Goal: Information Seeking & Learning: Learn about a topic

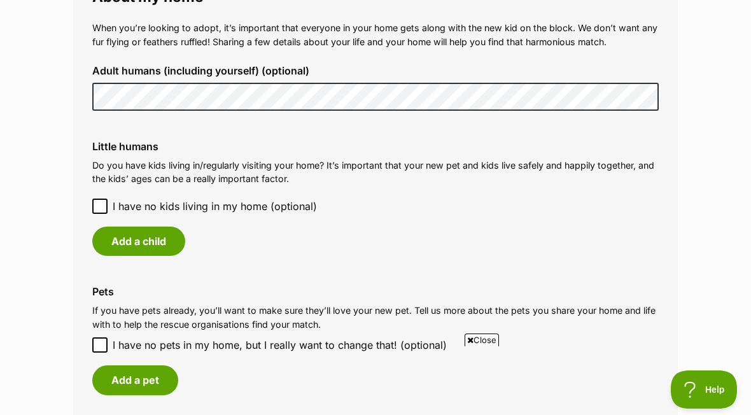
scroll to position [952, 0]
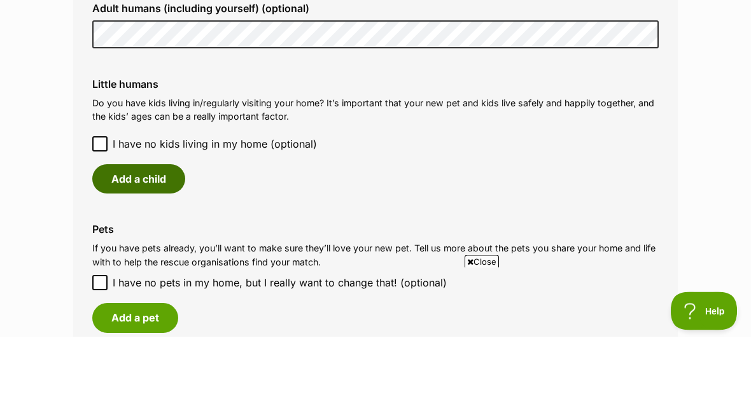
click at [155, 243] on button "Add a child" at bounding box center [138, 257] width 93 height 29
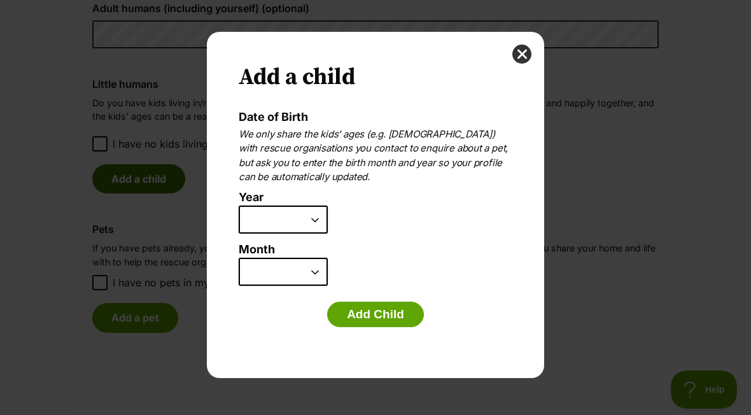
scroll to position [0, 0]
click at [314, 216] on select "2025 2024 2023 2022 2021 2020 2019 2018 2017 2016 2015 2014 2013 2012 2011 2010…" at bounding box center [283, 219] width 89 height 28
click at [272, 215] on select "2025 2024 2023 2022 2021 2020 2019 2018 2017 2016 2015 2014 2013 2012 2011 2010…" at bounding box center [283, 219] width 89 height 28
select select "2024"
click at [272, 270] on select "January February March April May June July August September October November De…" at bounding box center [283, 272] width 89 height 28
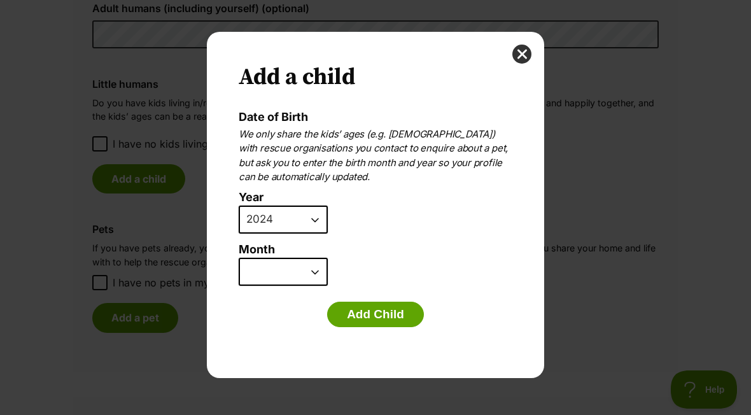
select select "2"
click at [396, 308] on button "Add Child" at bounding box center [375, 314] width 97 height 25
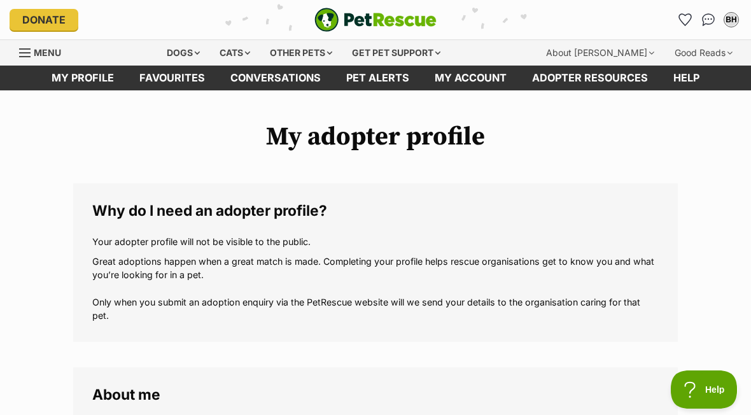
scroll to position [1030, 0]
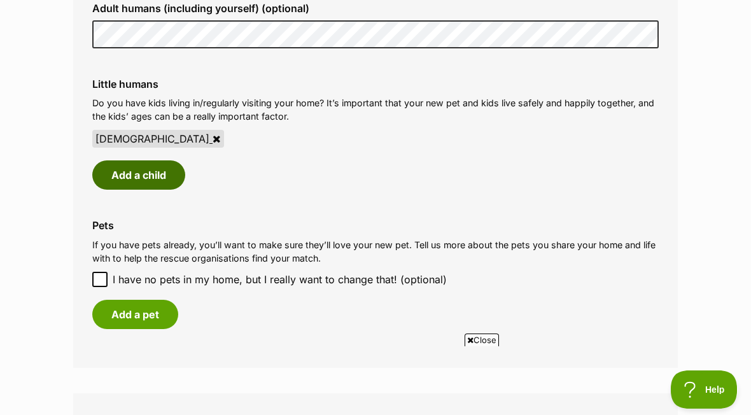
click at [156, 165] on button "Add a child" at bounding box center [138, 174] width 93 height 29
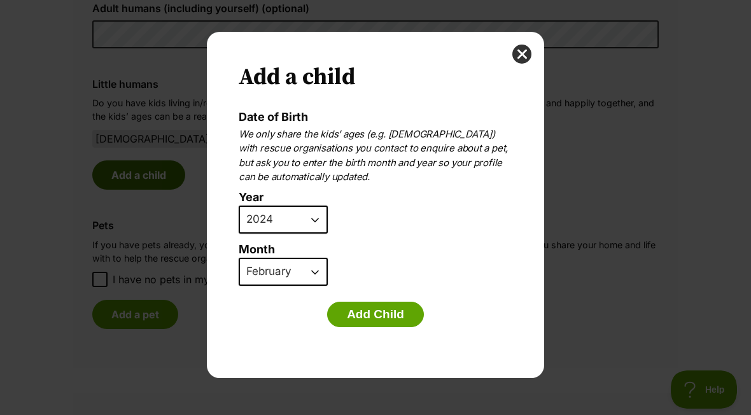
scroll to position [0, 0]
click at [317, 218] on select "2025 2024 2023 2022 2021 2020 2019 2018 2017 2016 2015 2014 2013 2012 2011 2010…" at bounding box center [283, 219] width 89 height 28
select select "2021"
click at [312, 270] on select "January February March April May June July August September October November De…" at bounding box center [283, 272] width 89 height 28
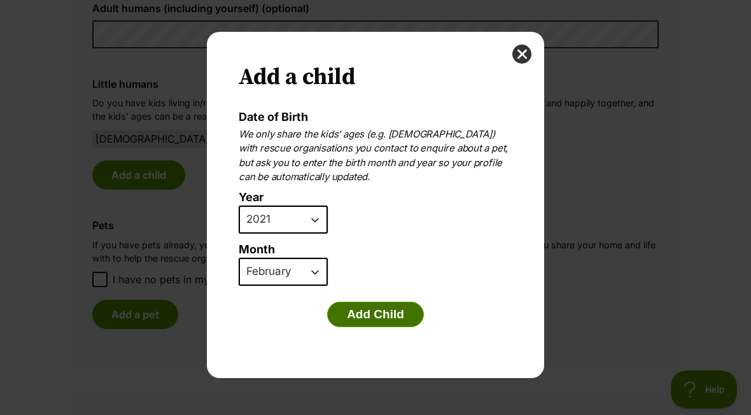
click at [377, 307] on button "Add Child" at bounding box center [375, 314] width 97 height 25
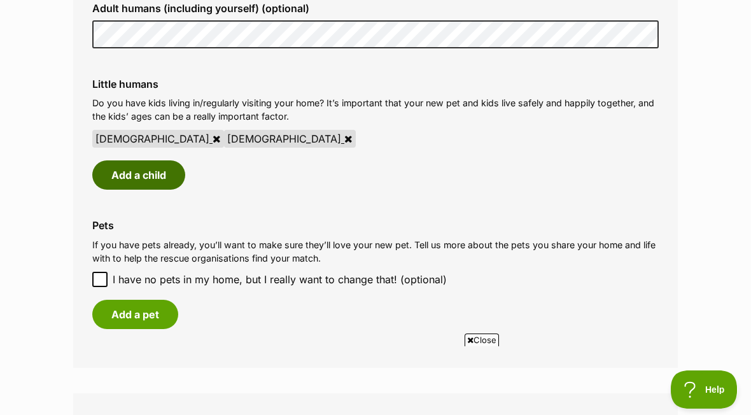
click at [148, 165] on button "Add a child" at bounding box center [138, 174] width 93 height 29
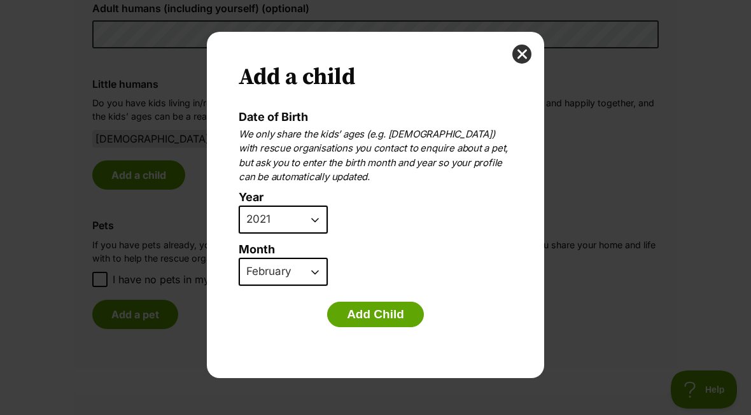
click at [310, 274] on select "January February March April May June July August September October November De…" at bounding box center [283, 272] width 89 height 28
select select "5"
click at [384, 313] on button "Add Child" at bounding box center [375, 314] width 97 height 25
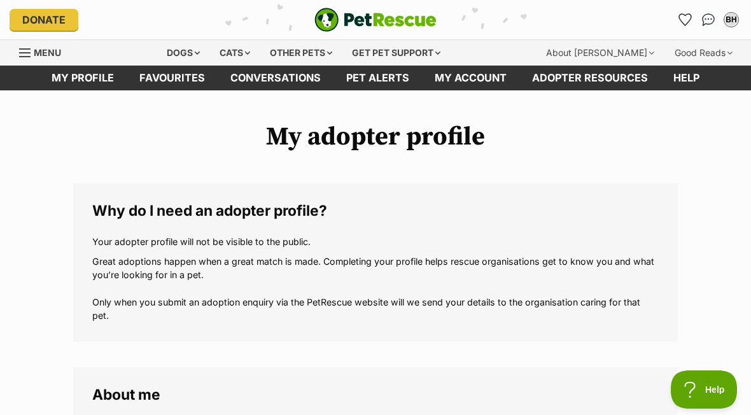
scroll to position [1030, 0]
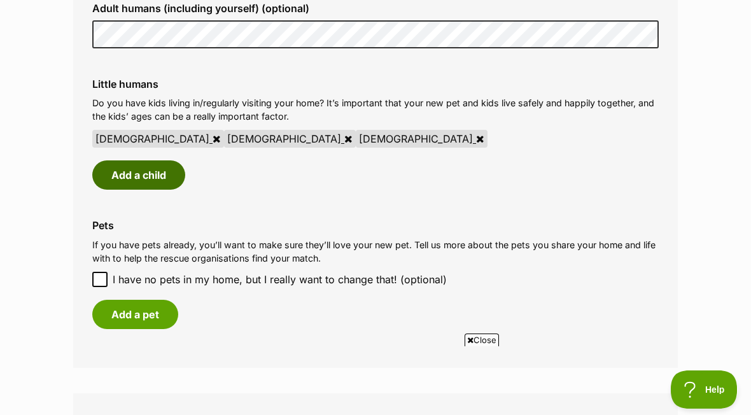
click at [151, 177] on button "Add a child" at bounding box center [138, 174] width 93 height 29
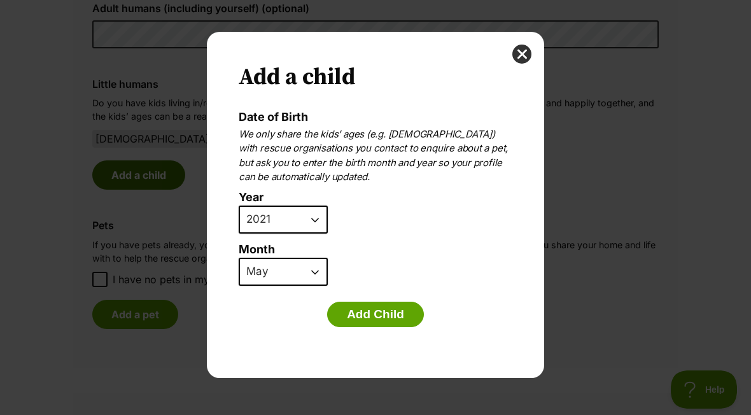
scroll to position [0, 0]
click at [389, 310] on button "Add Child" at bounding box center [375, 314] width 97 height 25
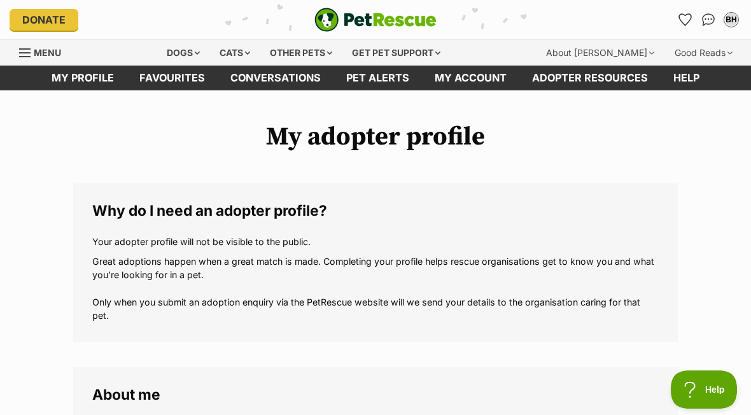
scroll to position [1030, 0]
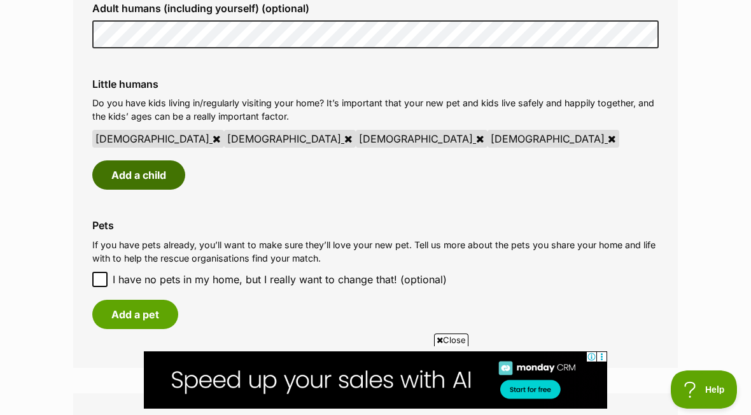
click at [156, 162] on button "Add a child" at bounding box center [138, 174] width 93 height 29
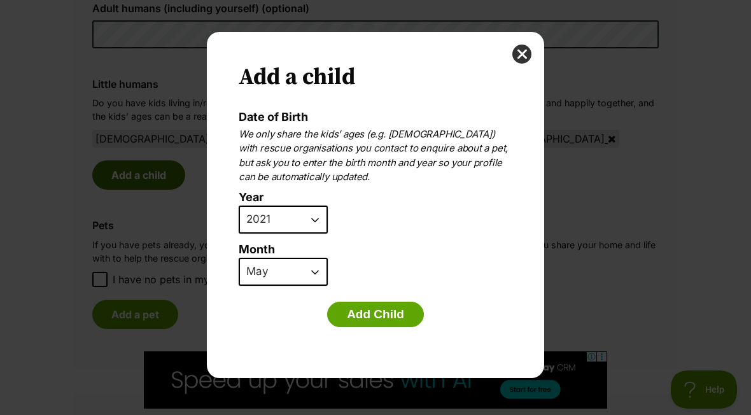
scroll to position [0, 0]
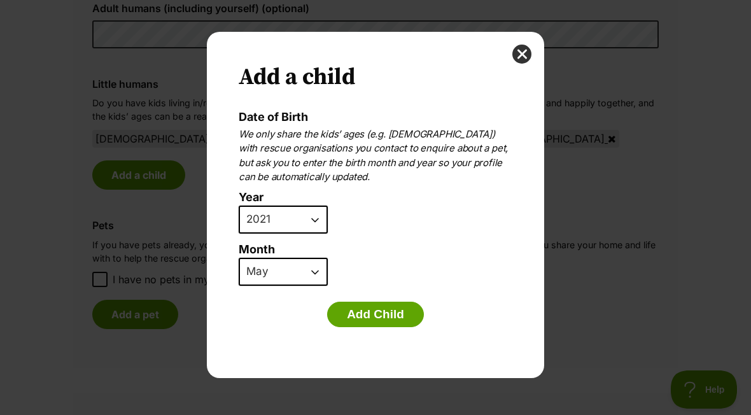
click at [314, 216] on select "2025 2024 2023 2022 2021 2020 2019 2018 2017 2016 2015 2014 2013 2012 2011 2010…" at bounding box center [283, 219] width 89 height 28
select select "2017"
click at [309, 274] on select "January February March April May June July August September October November De…" at bounding box center [283, 272] width 89 height 28
select select "2"
click at [386, 314] on button "Add Child" at bounding box center [375, 314] width 97 height 25
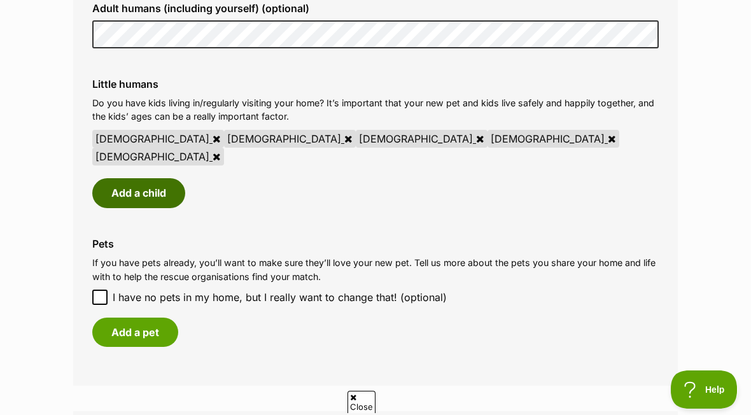
click at [137, 178] on button "Add a child" at bounding box center [138, 192] width 93 height 29
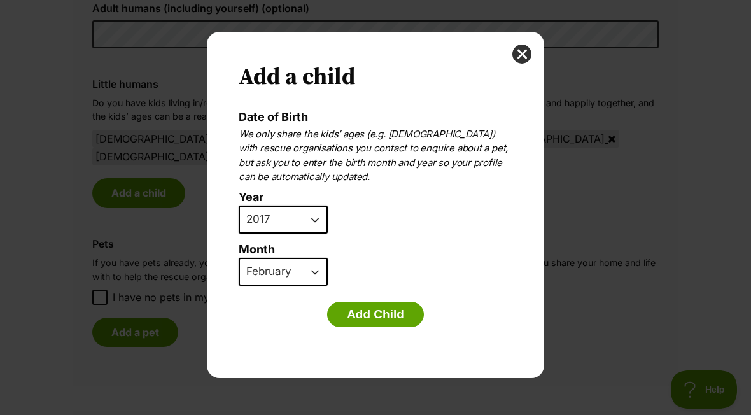
click at [310, 216] on select "2025 2024 2023 2022 2021 2020 2019 2018 2017 2016 2015 2014 2013 2012 2011 2010…" at bounding box center [283, 219] width 89 height 28
select select "2018"
click at [315, 275] on select "January February March April May June July August September October November De…" at bounding box center [283, 272] width 89 height 28
select select "11"
click at [377, 312] on button "Add Child" at bounding box center [375, 314] width 97 height 25
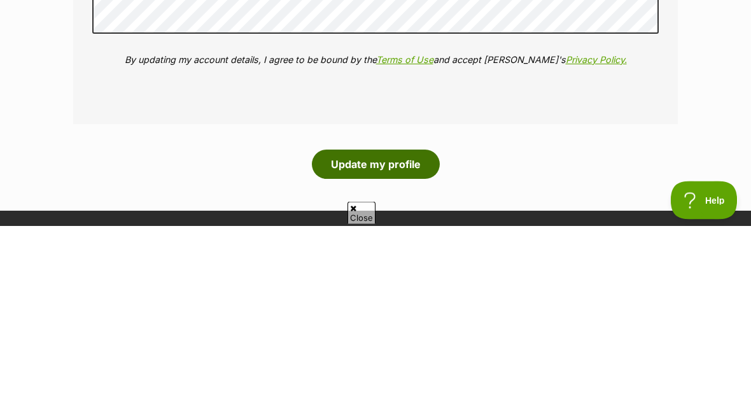
click at [415, 339] on button "Update my profile" at bounding box center [376, 353] width 128 height 29
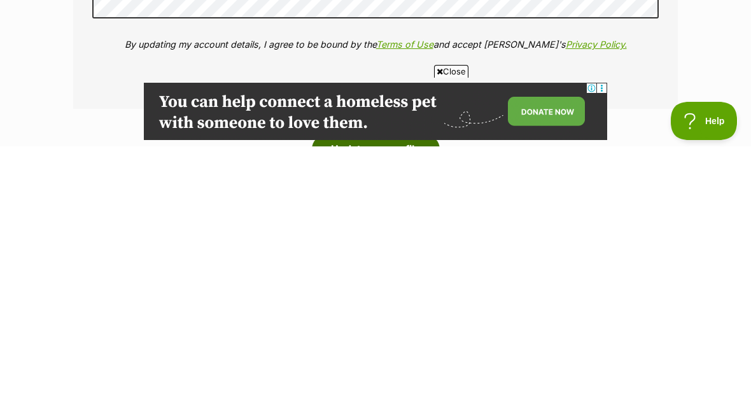
click at [403, 403] on button "Update my profile" at bounding box center [376, 417] width 128 height 29
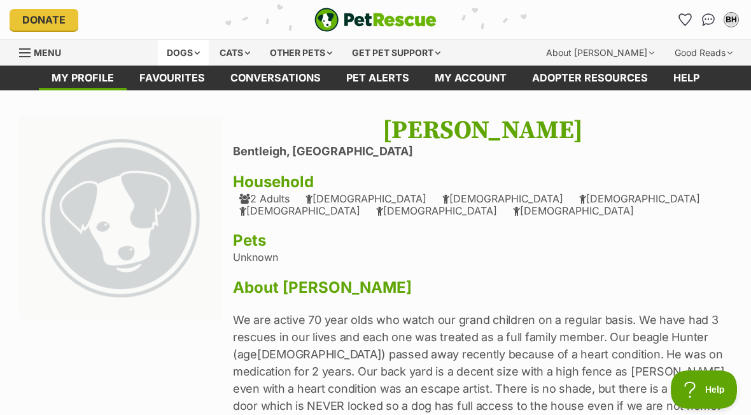
click at [202, 55] on div "Dogs" at bounding box center [183, 52] width 51 height 25
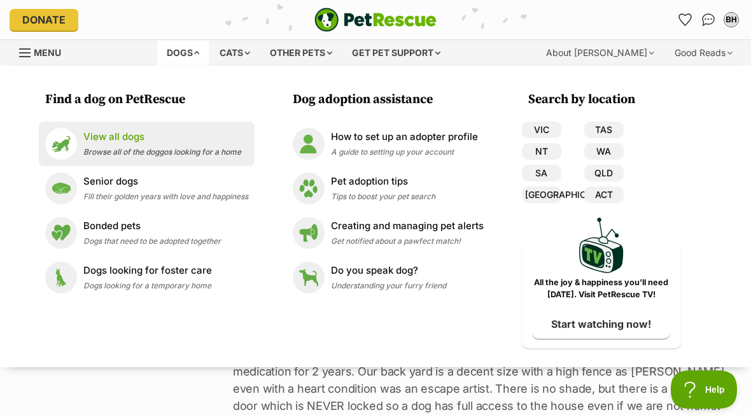
click at [123, 137] on p "View all dogs" at bounding box center [162, 137] width 158 height 15
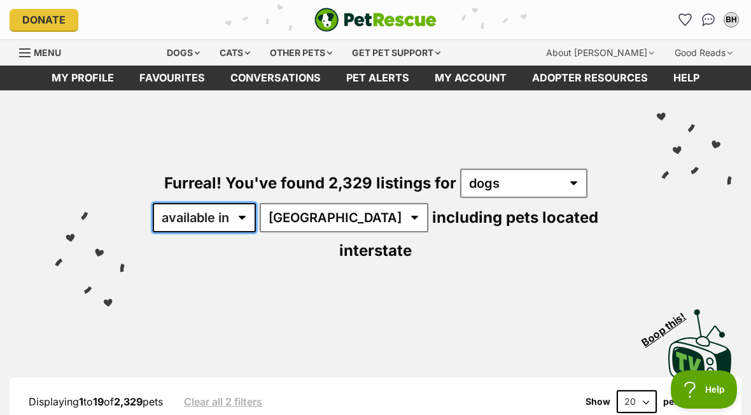
click at [241, 223] on select "available in located in" at bounding box center [204, 217] width 103 height 29
select select "disabled"
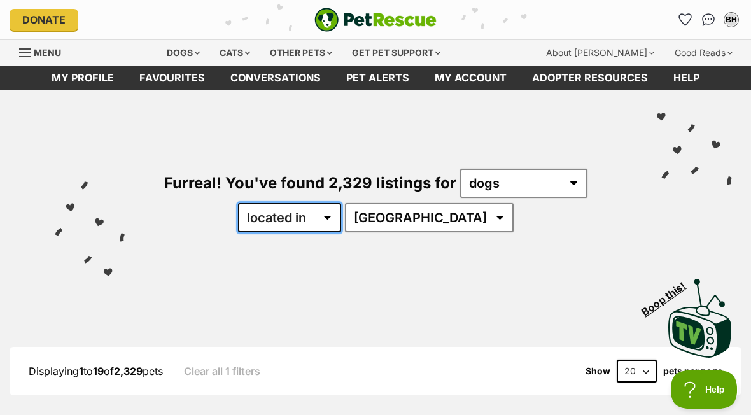
click at [341, 217] on select "available in located in" at bounding box center [289, 217] width 103 height 29
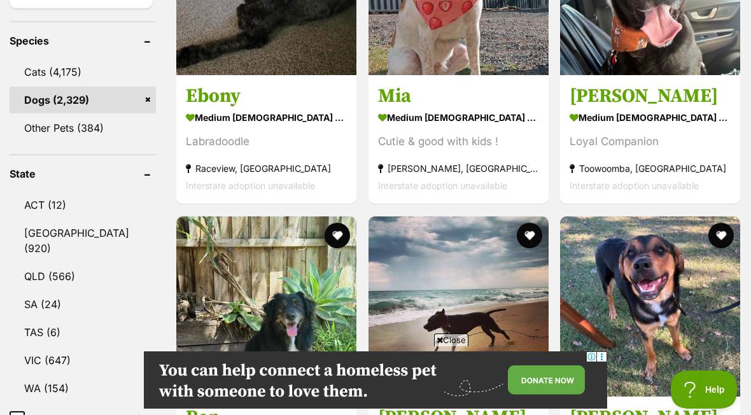
scroll to position [520, 0]
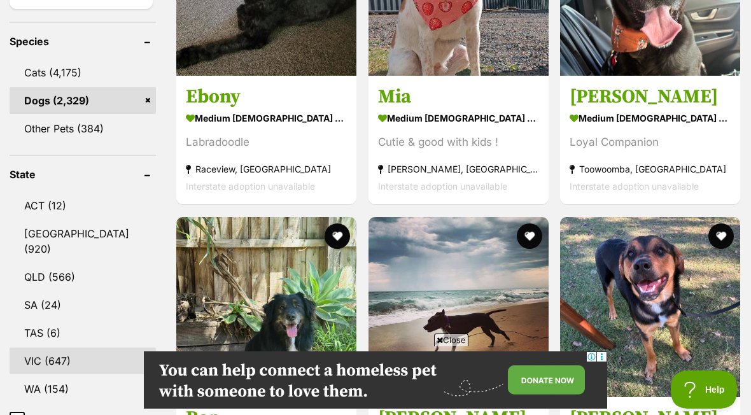
click at [106, 354] on link "VIC (647)" at bounding box center [83, 360] width 146 height 27
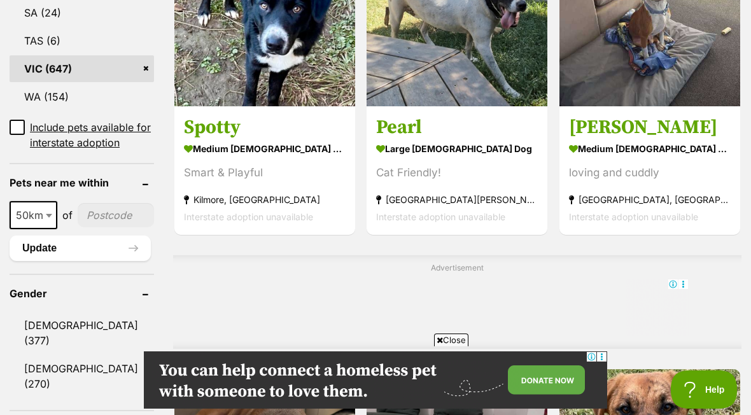
scroll to position [814, 0]
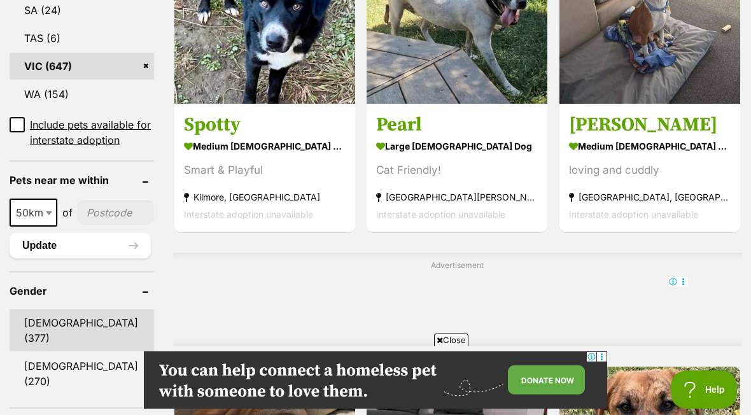
click at [46, 341] on link "[DEMOGRAPHIC_DATA] (377)" at bounding box center [82, 330] width 144 height 42
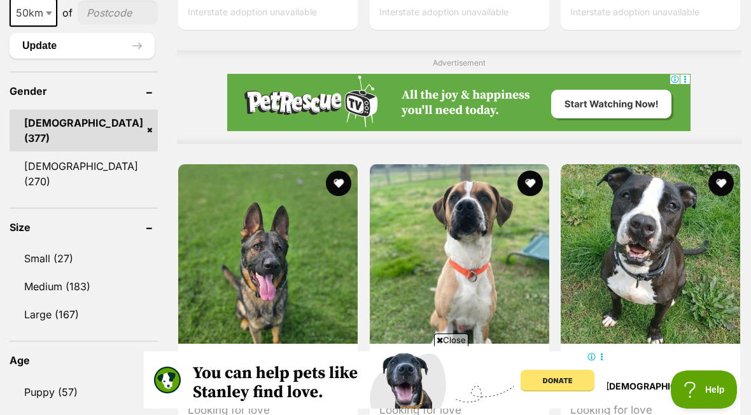
scroll to position [1016, 0]
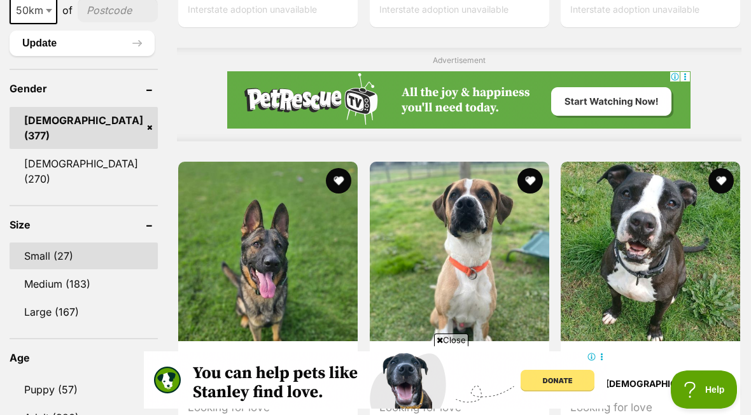
click at [56, 242] on link "Small (27)" at bounding box center [84, 255] width 148 height 27
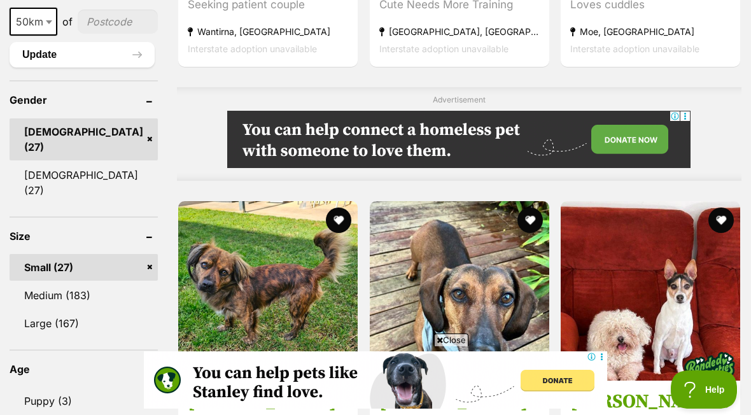
scroll to position [1035, 0]
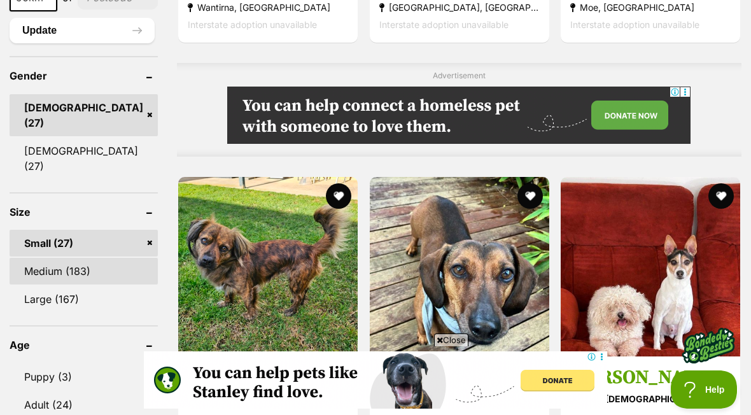
click at [46, 258] on link "Medium (183)" at bounding box center [84, 271] width 148 height 27
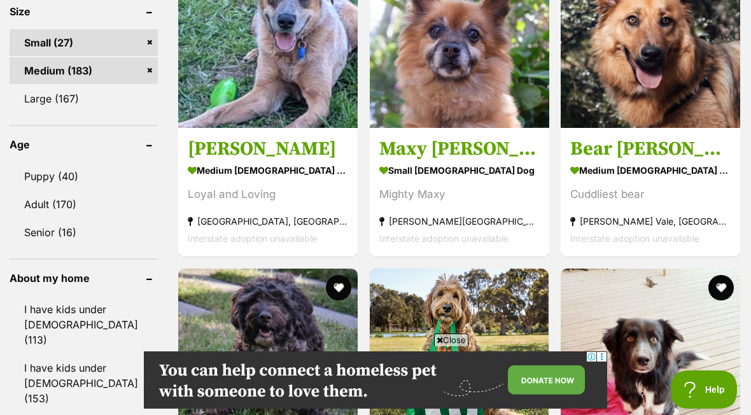
scroll to position [1268, 0]
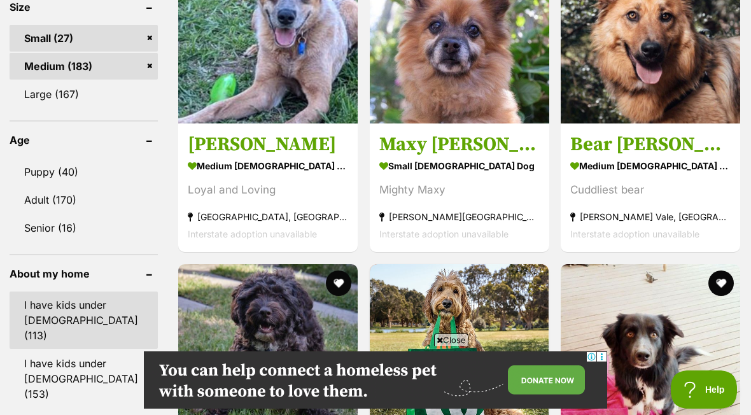
click at [72, 291] on link "I have kids under [DEMOGRAPHIC_DATA] (113)" at bounding box center [84, 319] width 148 height 57
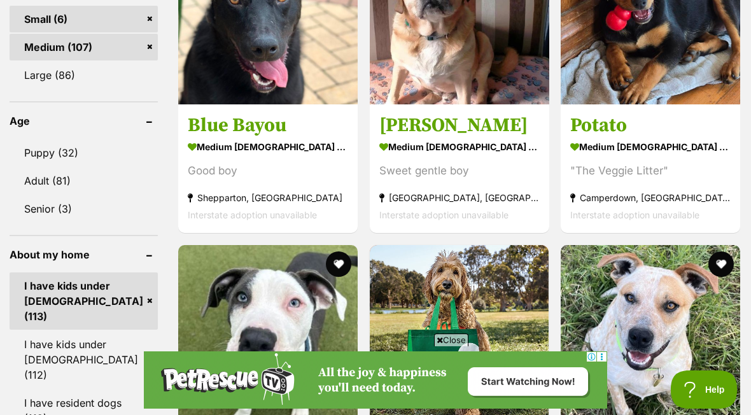
scroll to position [1306, 0]
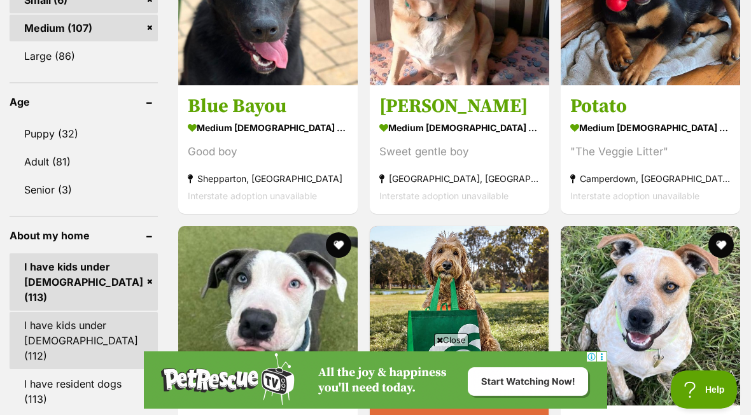
click at [60, 312] on link "I have kids under [DEMOGRAPHIC_DATA] (112)" at bounding box center [84, 340] width 148 height 57
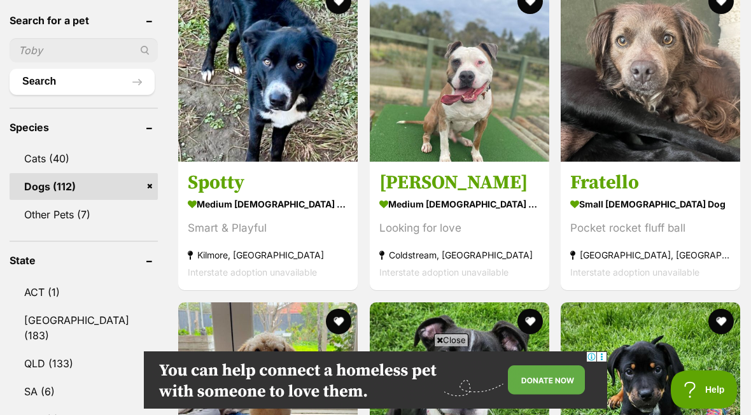
scroll to position [412, 0]
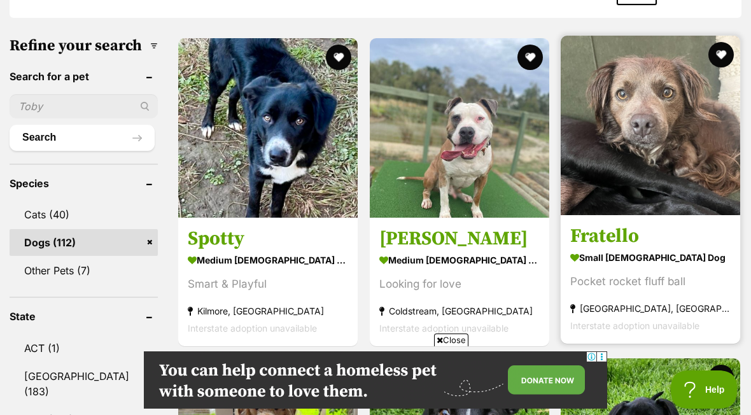
click at [610, 237] on h3 "Fratello" at bounding box center [650, 236] width 160 height 24
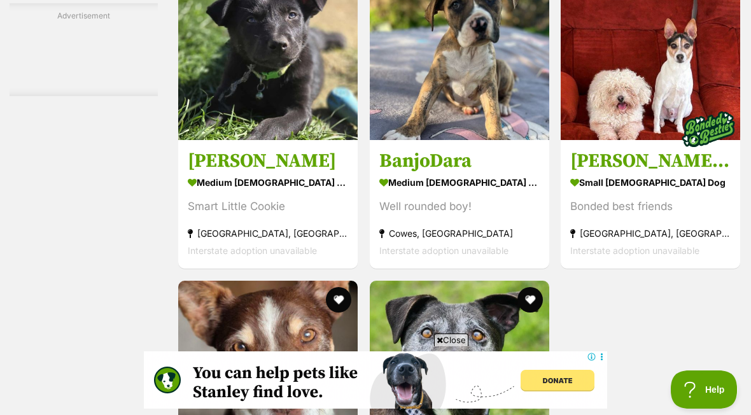
scroll to position [2346, 0]
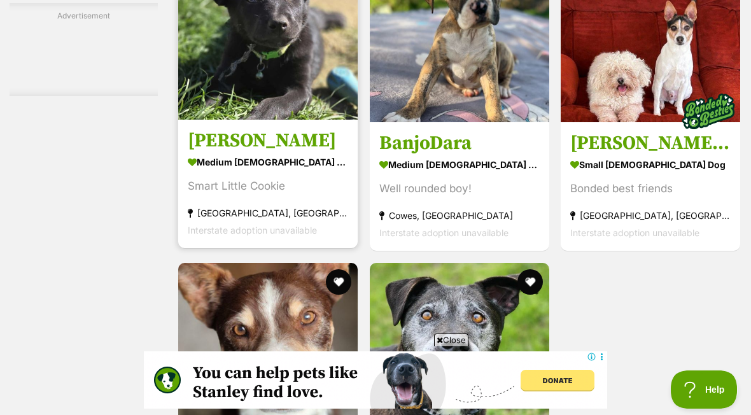
click at [204, 171] on strong "medium male Dog" at bounding box center [268, 162] width 160 height 18
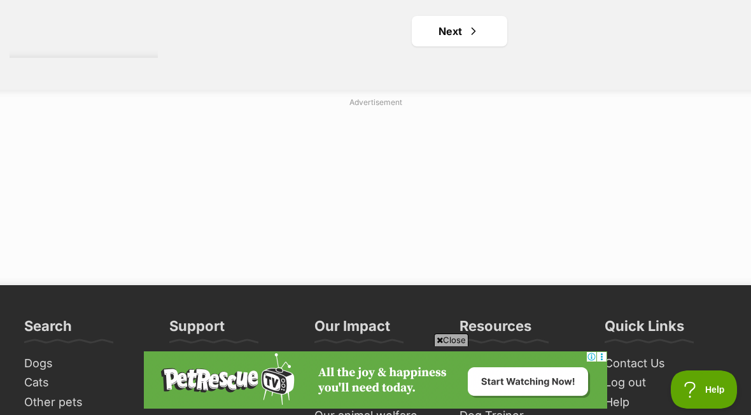
scroll to position [3191, 0]
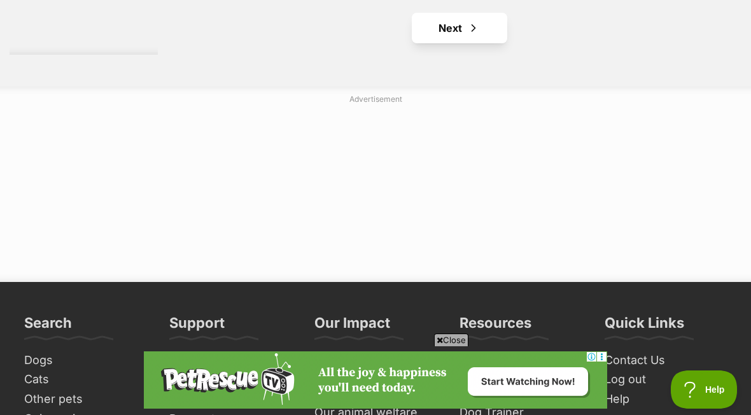
click at [443, 43] on link "Next" at bounding box center [459, 28] width 95 height 31
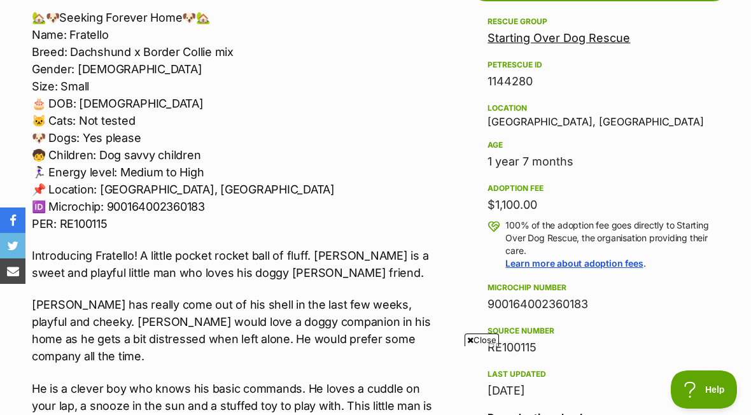
click at [720, 324] on aside "Rescue group Starting Over Dog Rescue PetRescue ID 1144280 Location St Kilda We…" at bounding box center [599, 270] width 265 height 513
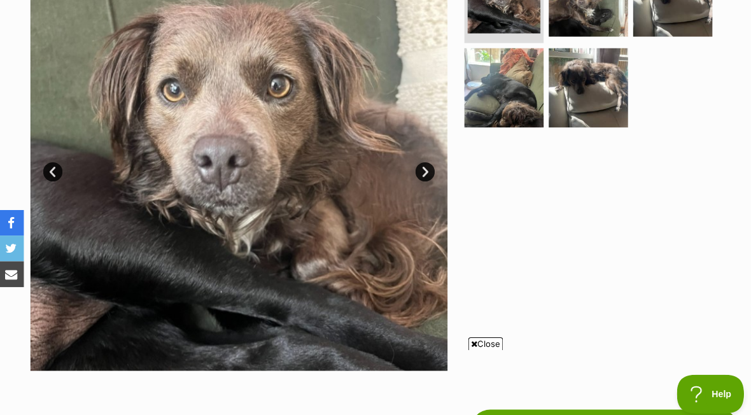
scroll to position [268, 0]
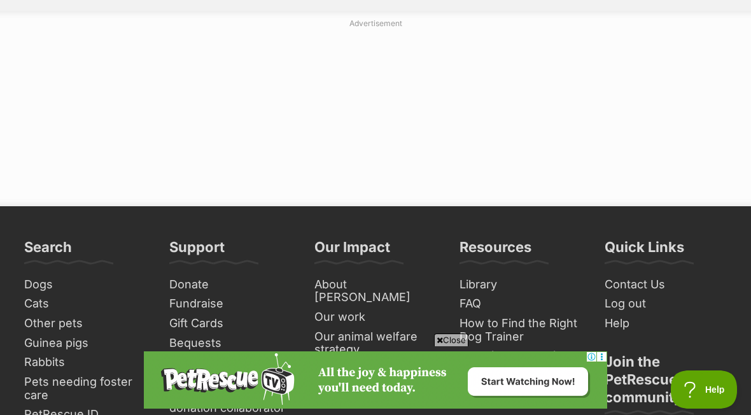
scroll to position [3118, 0]
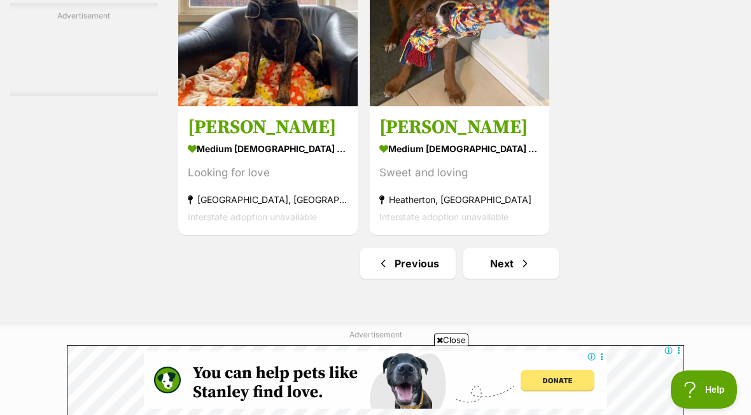
scroll to position [2925, 0]
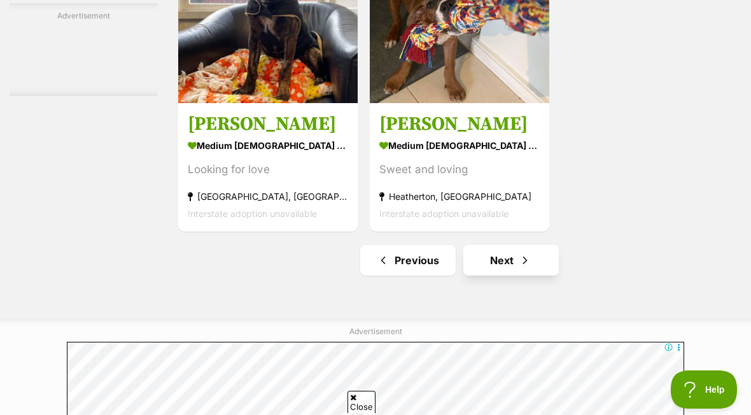
click at [518, 268] on span "Next page" at bounding box center [524, 260] width 13 height 15
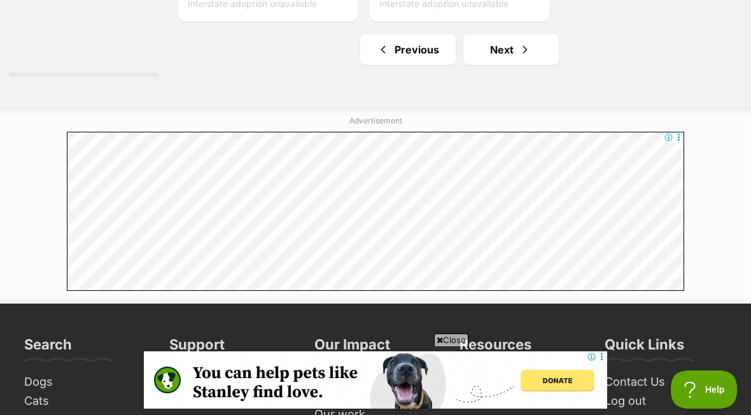
scroll to position [3024, 0]
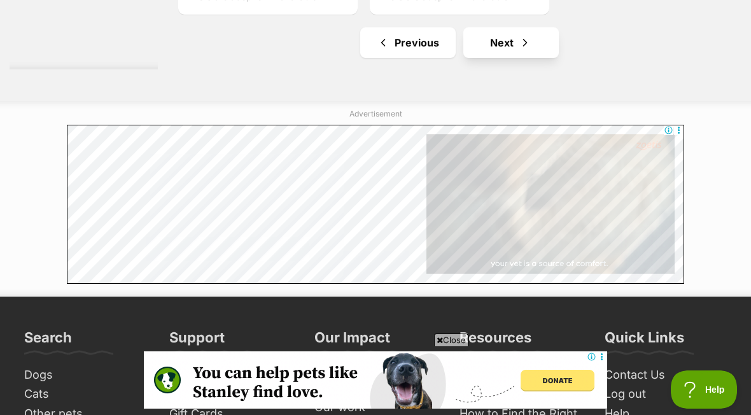
click at [496, 58] on link "Next" at bounding box center [510, 42] width 95 height 31
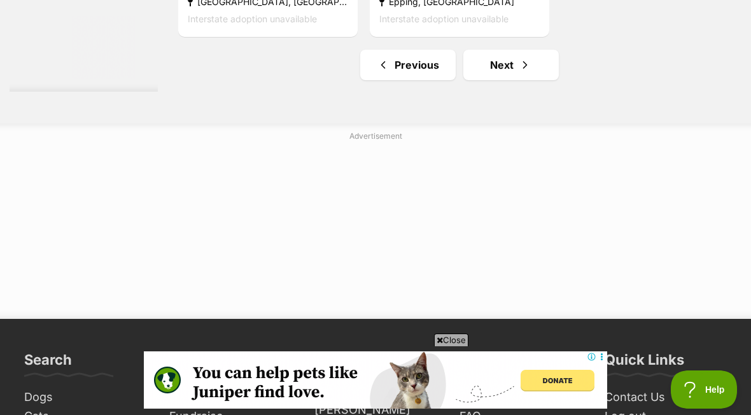
scroll to position [3006, 0]
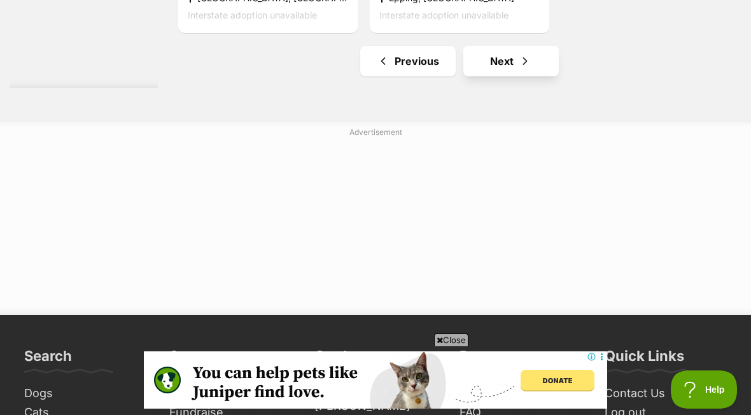
click at [481, 76] on link "Next" at bounding box center [510, 61] width 95 height 31
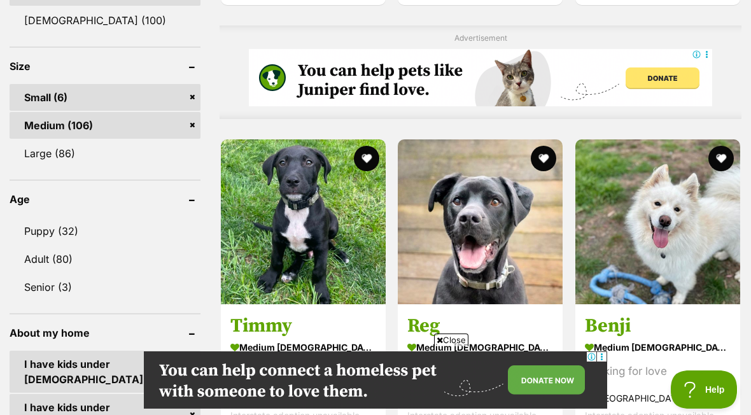
scroll to position [1162, 0]
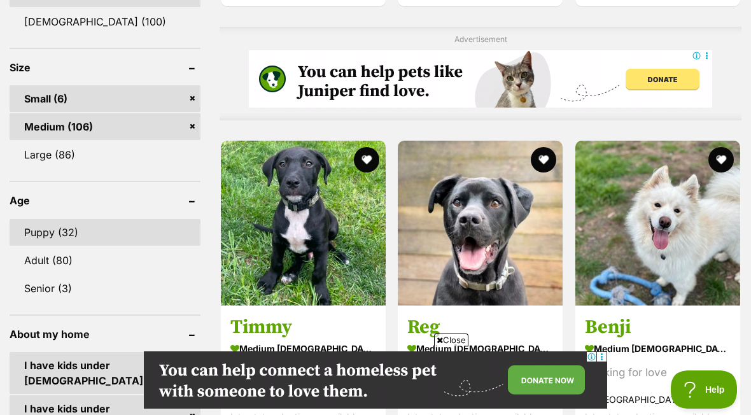
click at [43, 225] on link "Puppy (32)" at bounding box center [105, 232] width 191 height 27
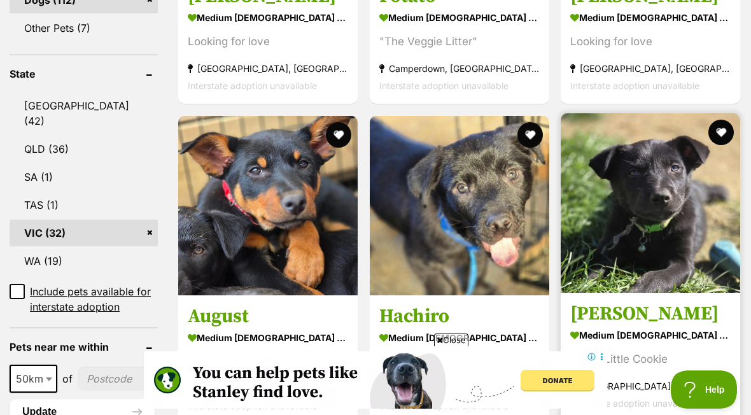
click at [625, 344] on strong "medium male Dog" at bounding box center [650, 335] width 160 height 18
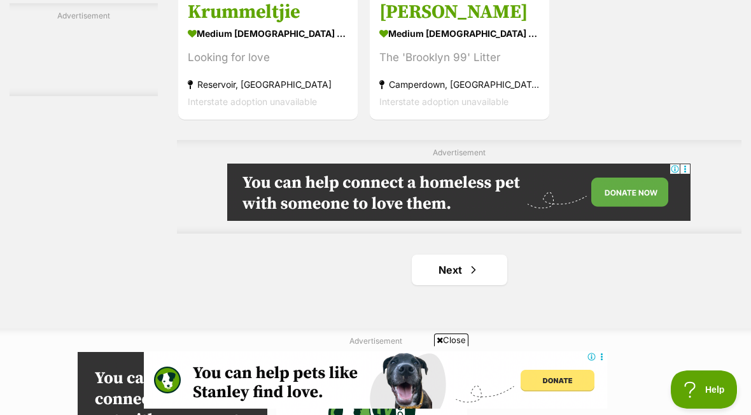
scroll to position [2800, 0]
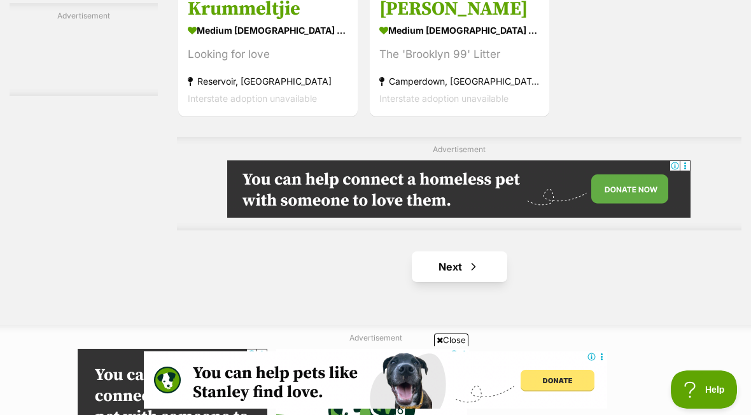
click at [443, 282] on link "Next" at bounding box center [459, 266] width 95 height 31
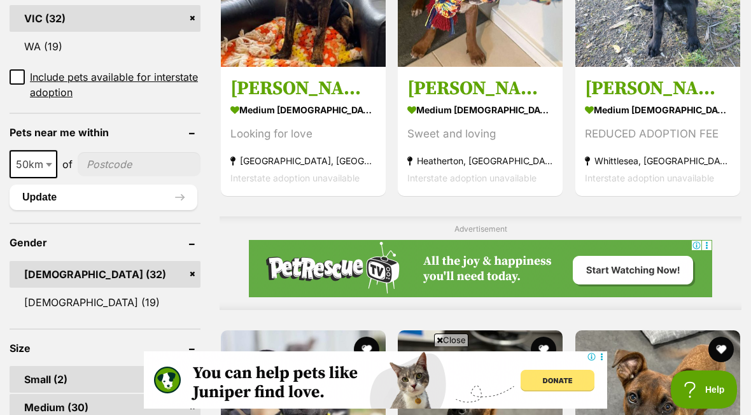
scroll to position [852, 0]
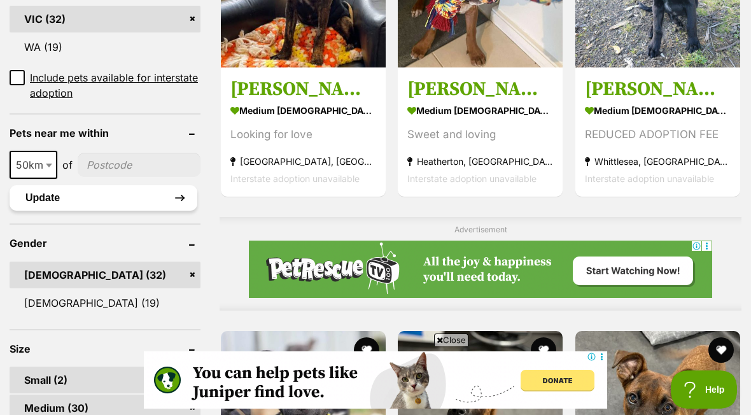
click at [181, 195] on button "Update" at bounding box center [104, 197] width 188 height 25
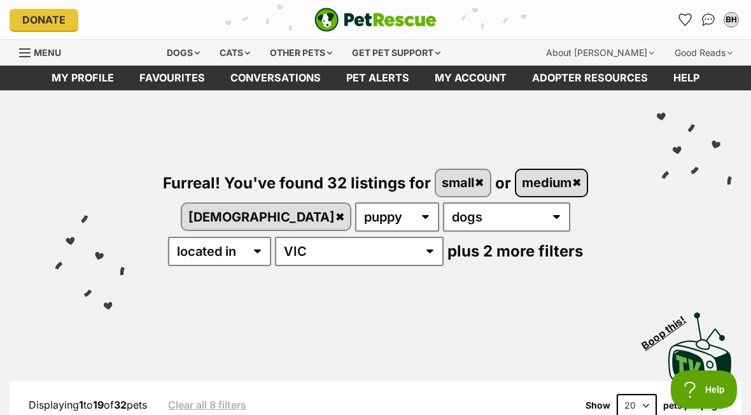
click at [574, 185] on link "medium" at bounding box center [551, 183] width 71 height 26
